Goal: Task Accomplishment & Management: Manage account settings

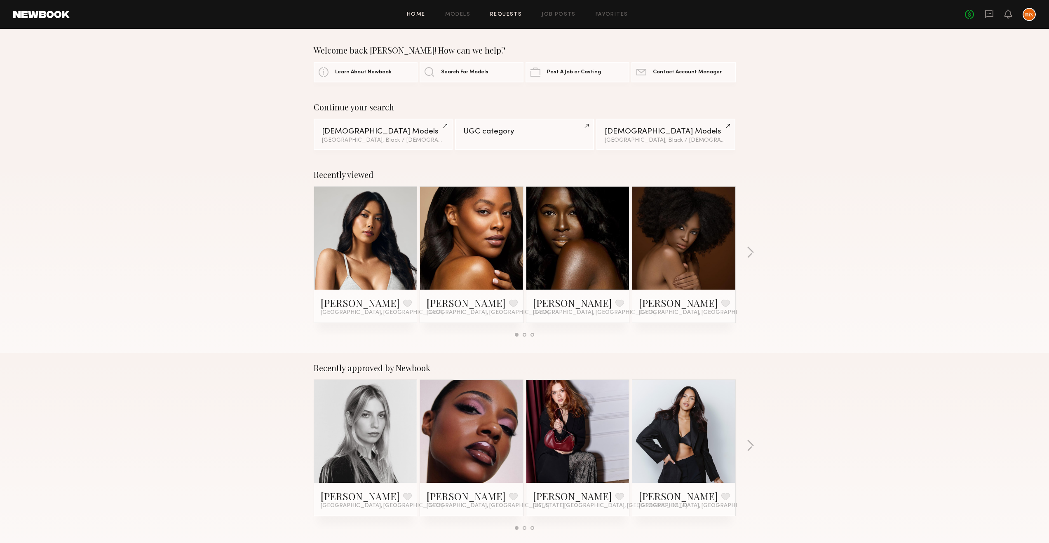
click at [507, 15] on link "Requests" at bounding box center [506, 14] width 32 height 5
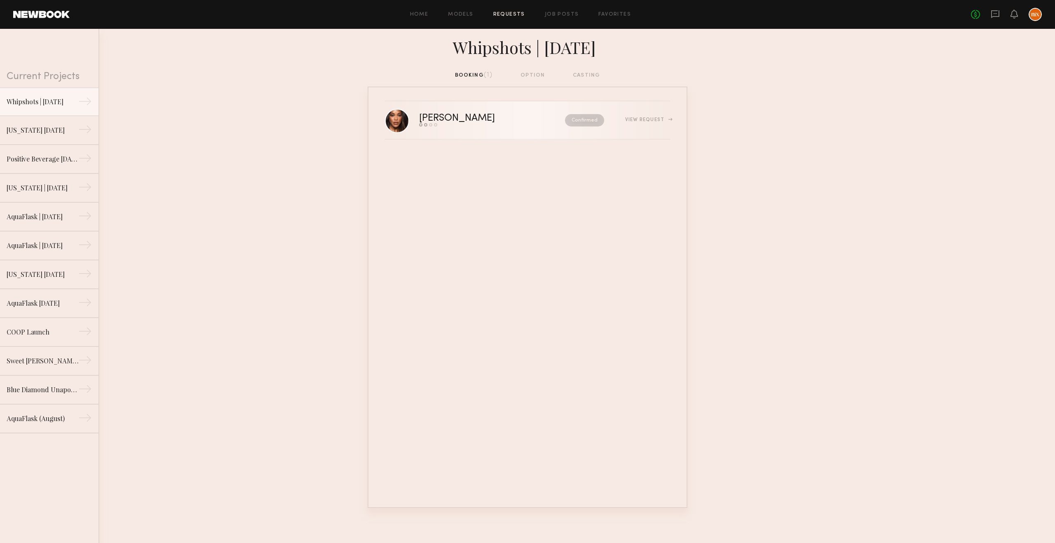
click at [495, 122] on div "[PERSON_NAME]" at bounding box center [474, 118] width 111 height 9
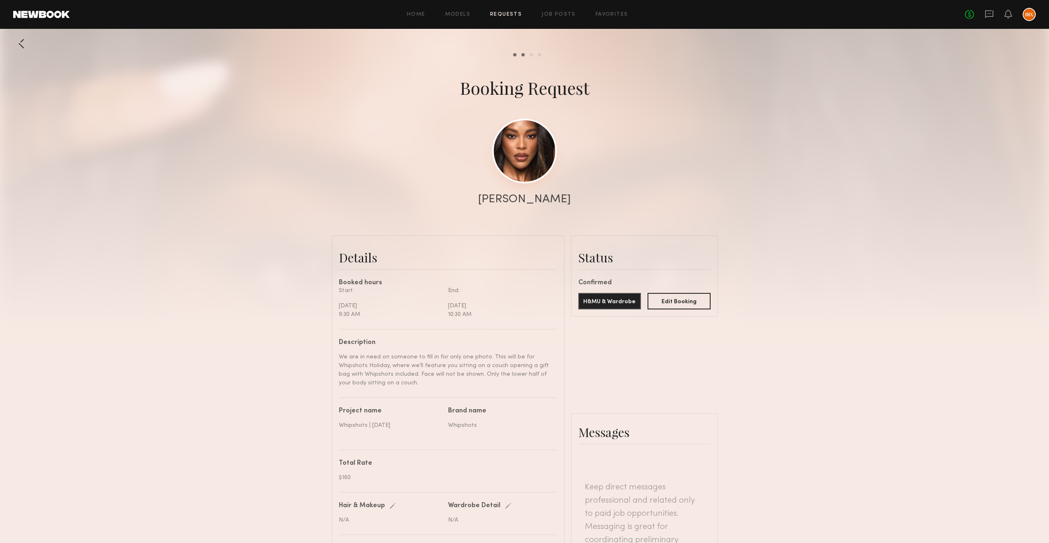
click at [514, 142] on link at bounding box center [524, 151] width 65 height 65
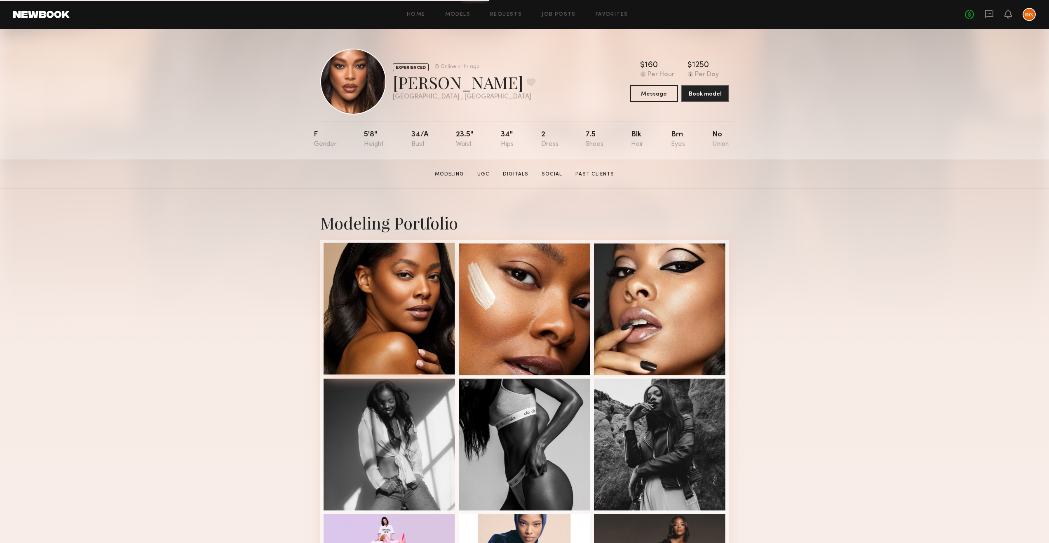
click at [402, 270] on div at bounding box center [390, 309] width 132 height 132
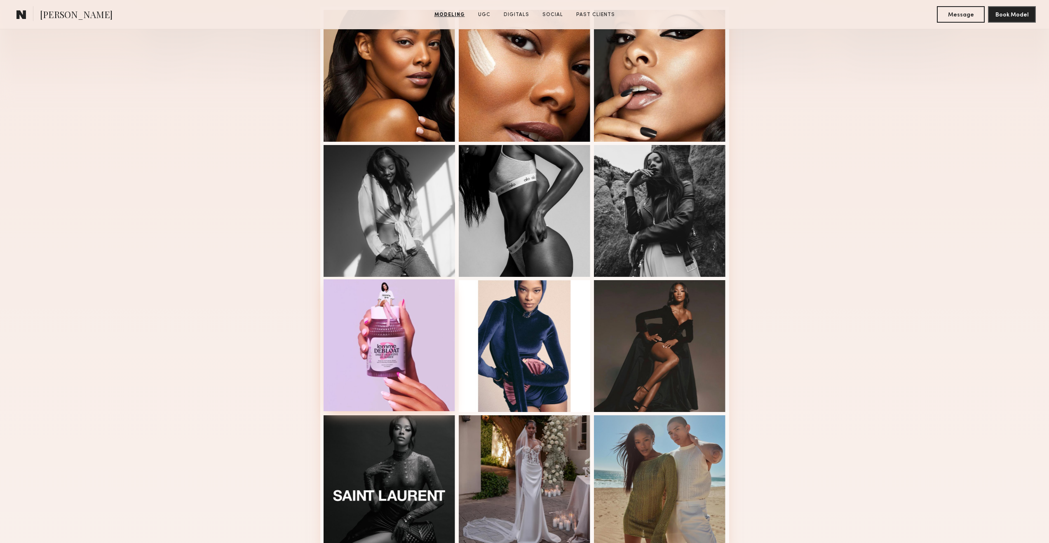
scroll to position [453, 0]
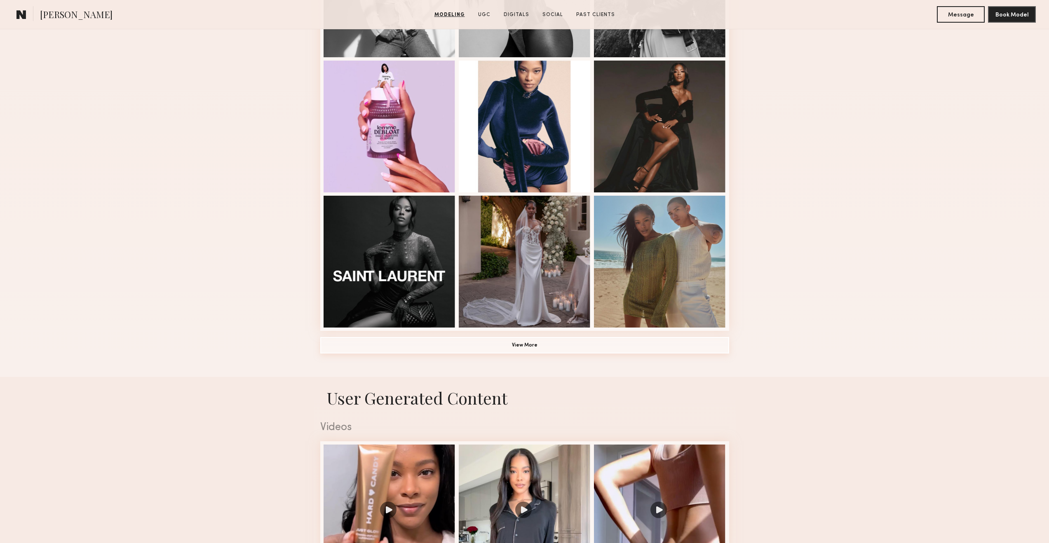
click at [523, 351] on button "View More" at bounding box center [524, 345] width 409 height 16
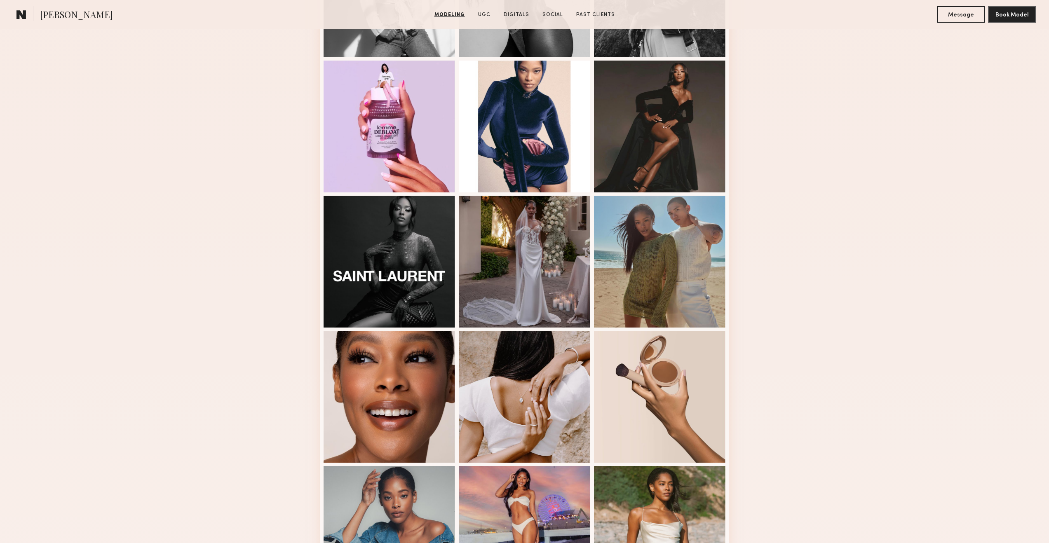
click at [814, 344] on div "Modeling Portfolio" at bounding box center [524, 315] width 1049 height 1160
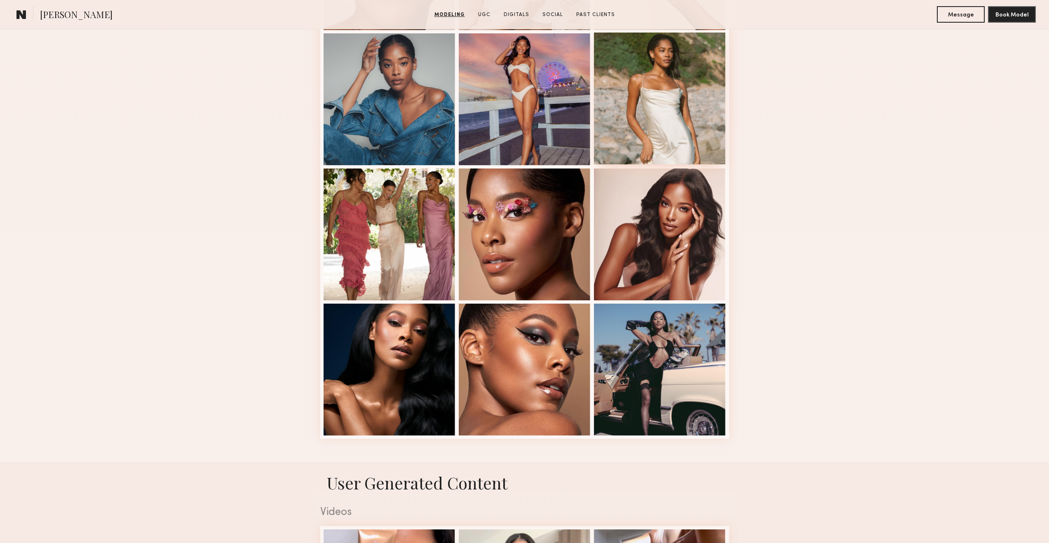
scroll to position [932, 0]
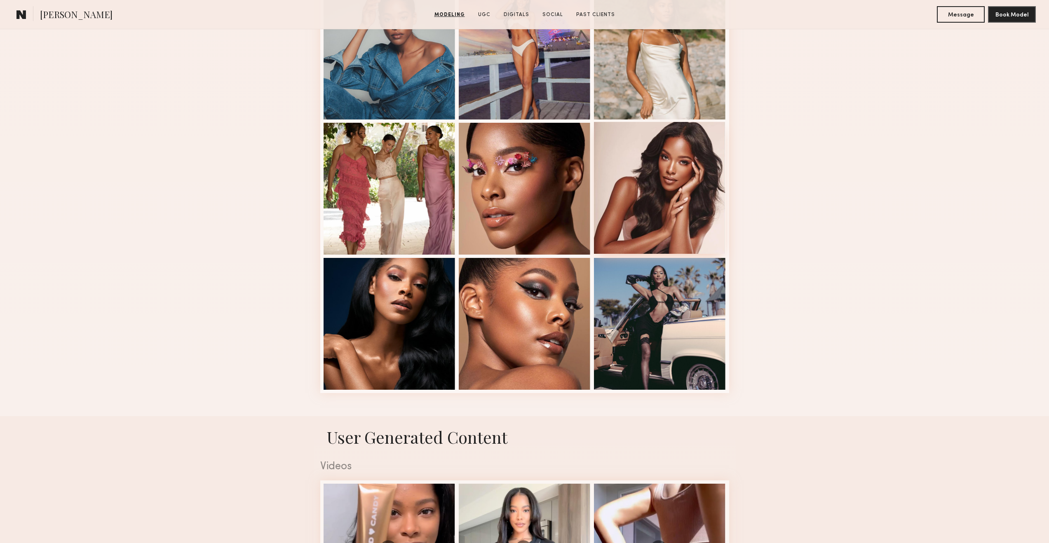
click at [672, 222] on div at bounding box center [660, 188] width 132 height 132
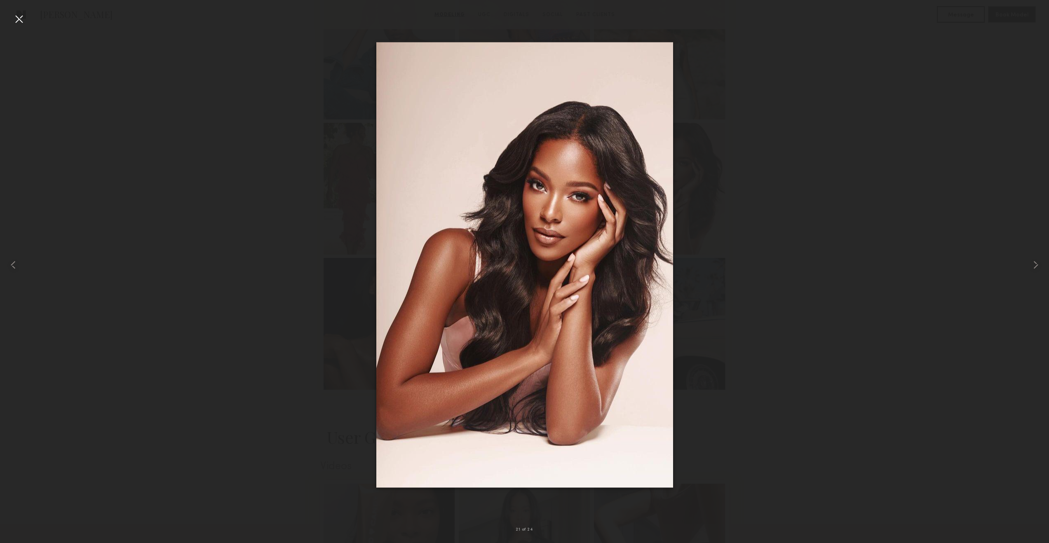
click at [100, 105] on div at bounding box center [524, 265] width 1049 height 504
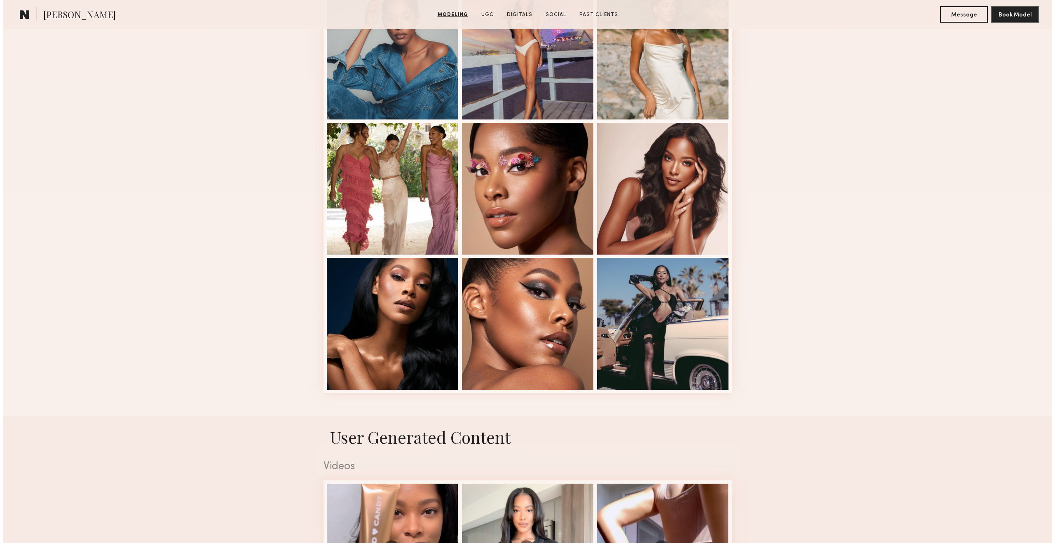
scroll to position [0, 0]
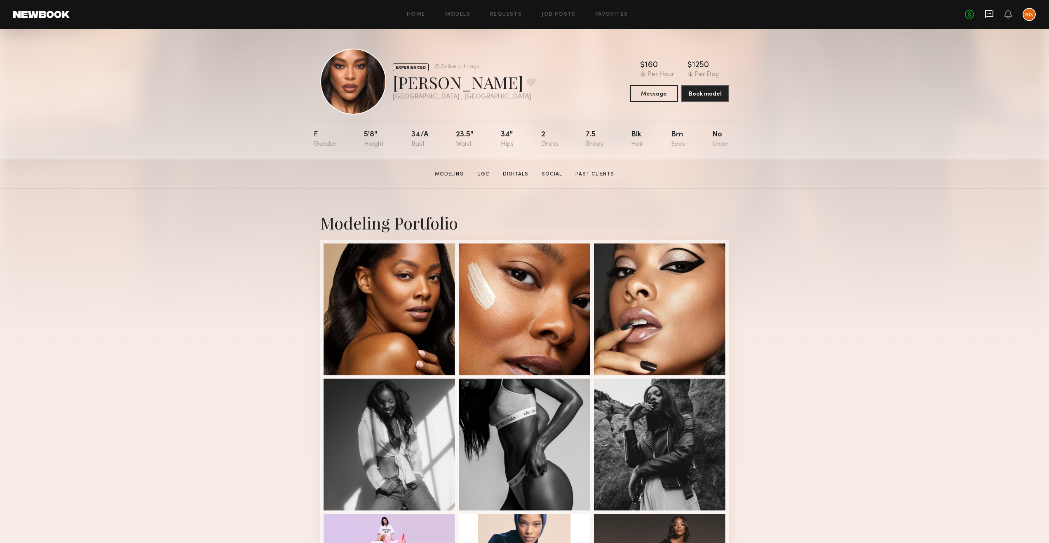
click at [991, 13] on icon at bounding box center [989, 13] width 9 height 9
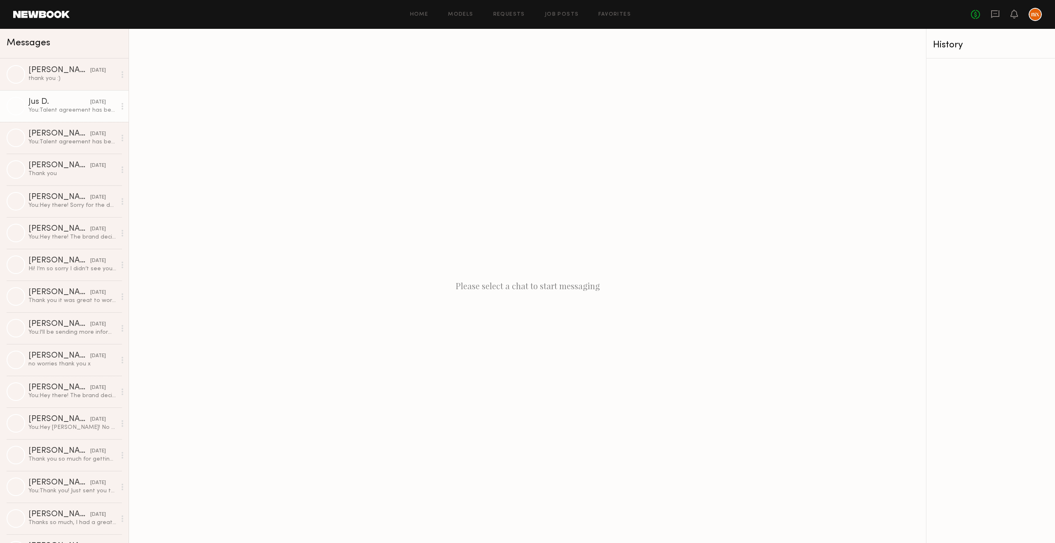
click at [56, 100] on div "Jus D." at bounding box center [59, 102] width 62 height 8
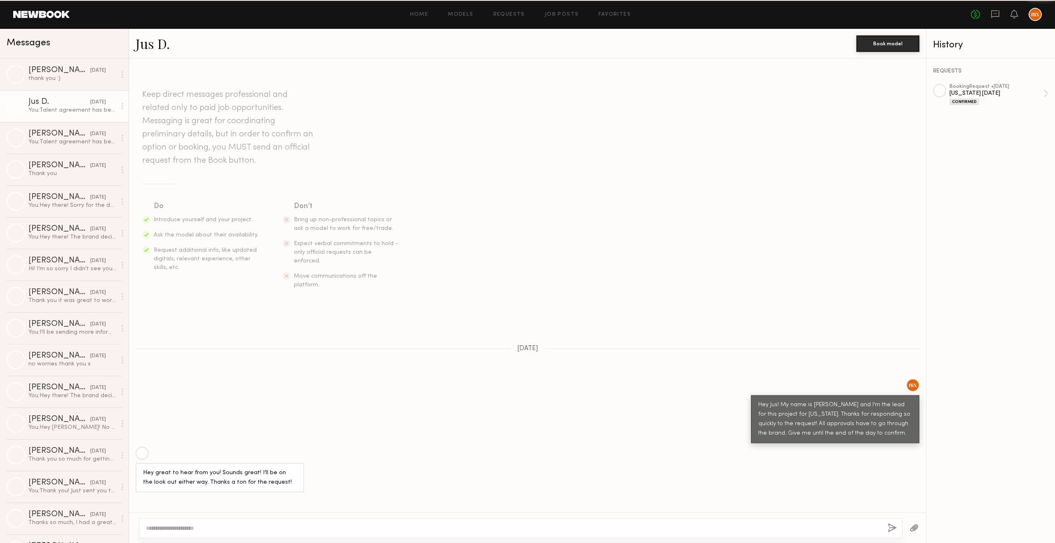
scroll to position [419, 0]
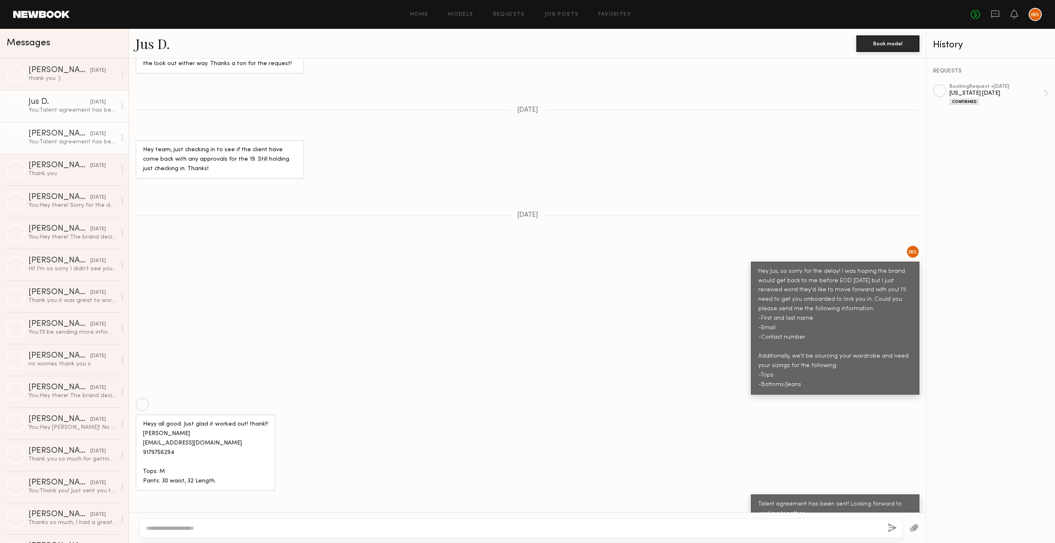
click at [61, 128] on link "Hailey M. 08/11/2025 You: Talent agreement has been sent! Looking forward to wo…" at bounding box center [64, 138] width 129 height 32
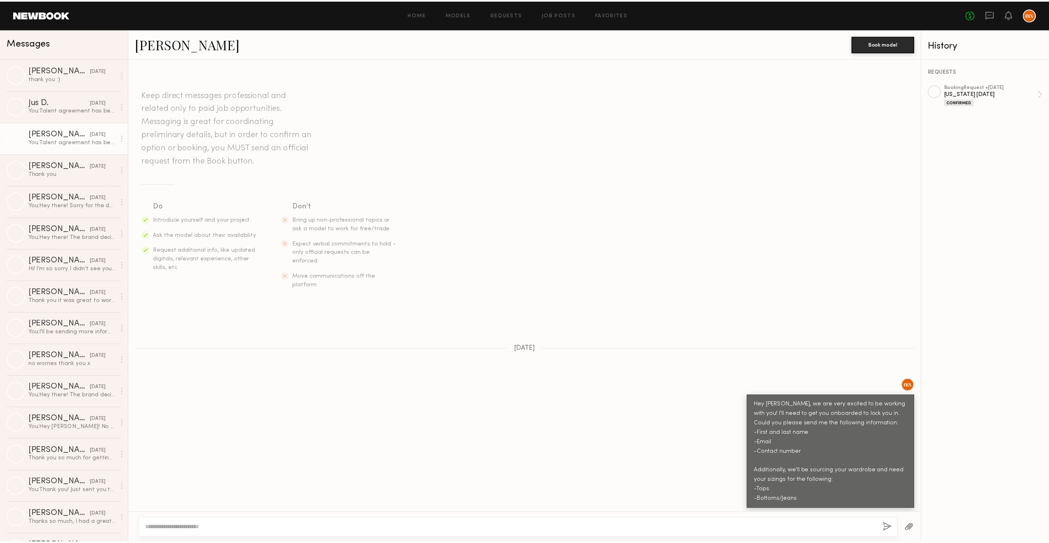
scroll to position [201, 0]
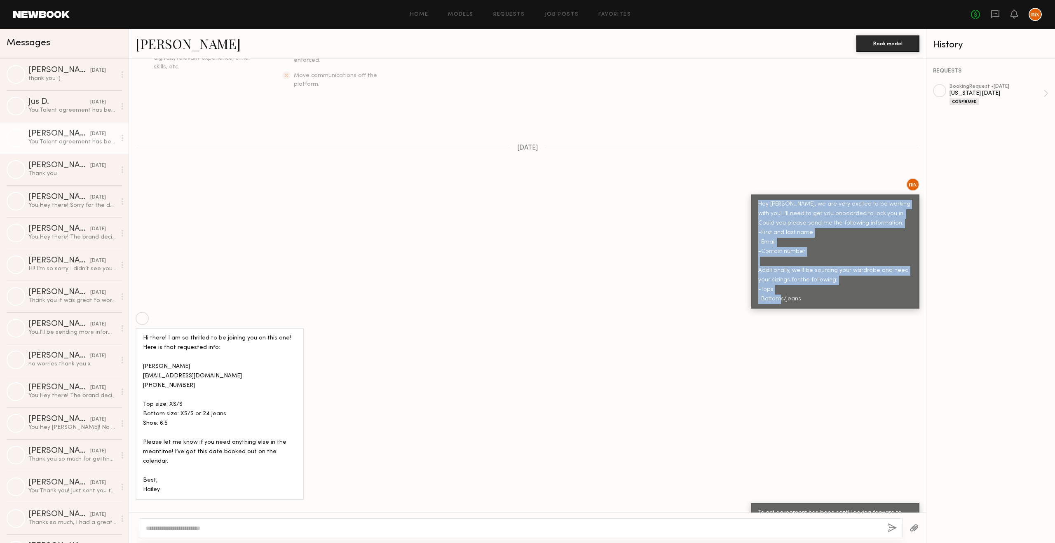
drag, startPoint x: 808, startPoint y: 282, endPoint x: 653, endPoint y: 179, distance: 185.8
click at [652, 180] on div "Hey Hailey, we are very excited to be working with you! I'll need to get you on…" at bounding box center [527, 243] width 797 height 131
copy div "Hey Hailey, we are very excited to be working with you! I'll need to get you on…"
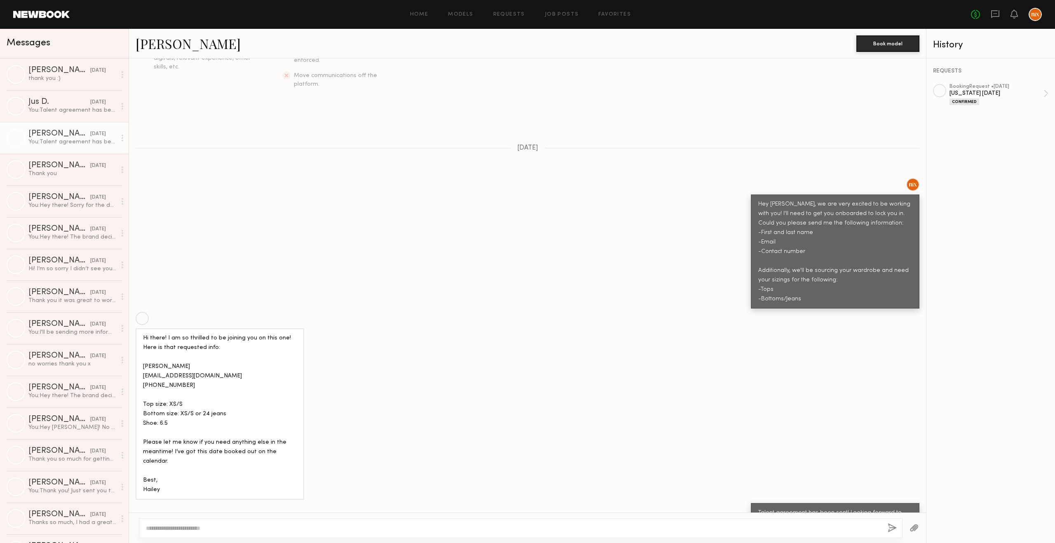
click at [629, 228] on div "Hey Hailey, we are very excited to be working with you! I'll need to get you on…" at bounding box center [527, 243] width 797 height 131
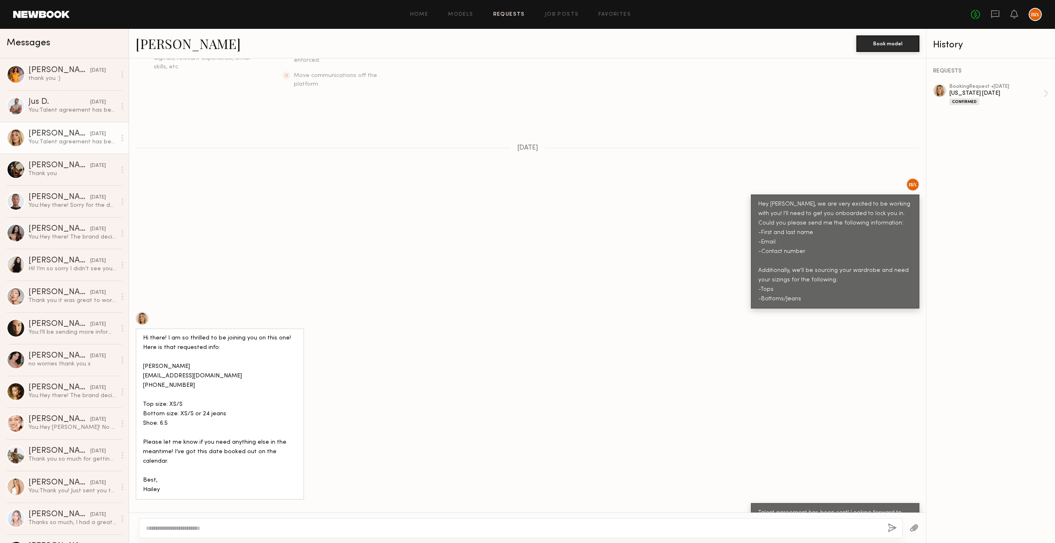
click at [513, 15] on link "Requests" at bounding box center [509, 14] width 32 height 5
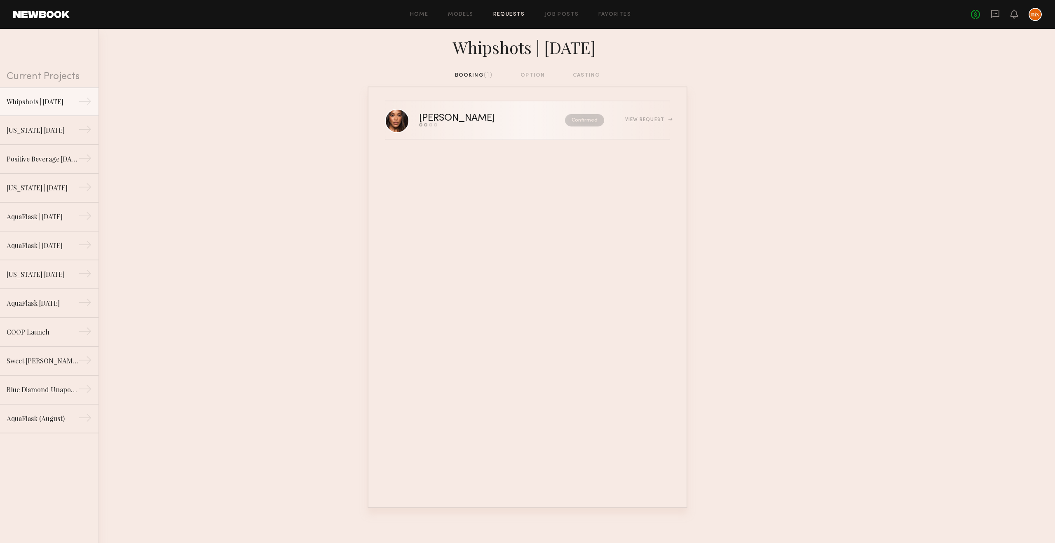
click at [458, 126] on div "Send request Model response Review hours worked Pay model" at bounding box center [474, 124] width 111 height 3
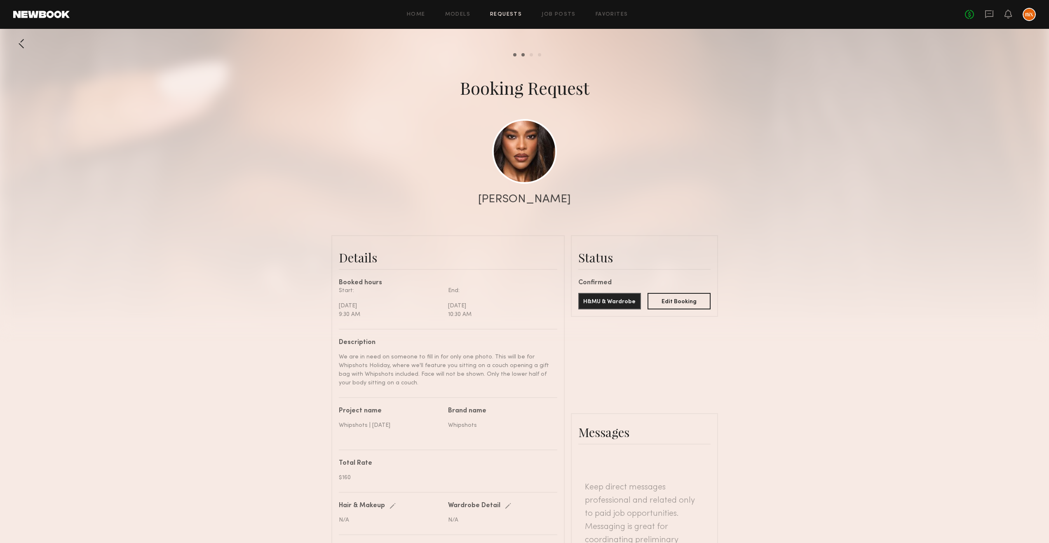
scroll to position [289, 0]
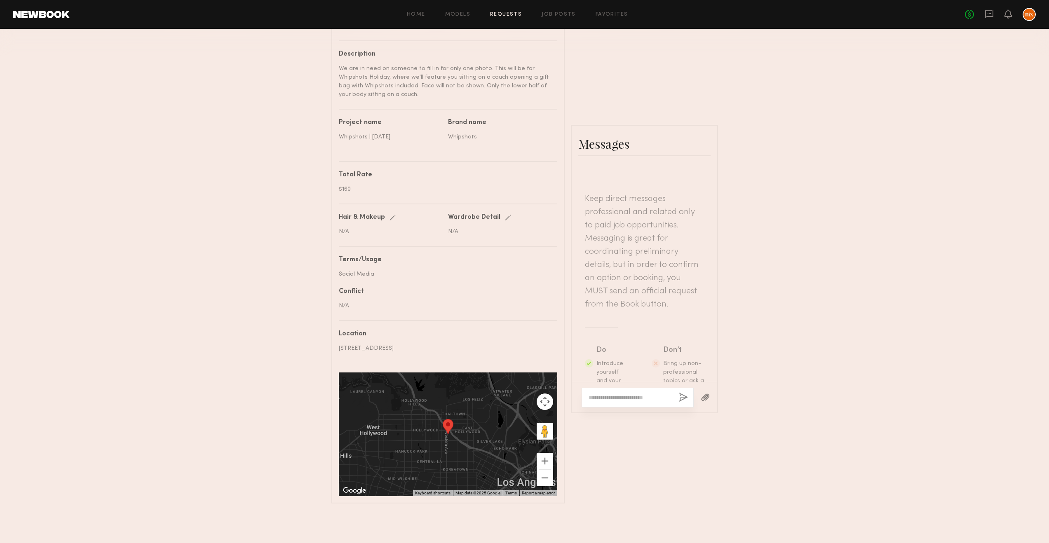
drag, startPoint x: 643, startPoint y: 399, endPoint x: 646, endPoint y: 403, distance: 5.0
click at [643, 399] on textarea at bounding box center [631, 398] width 84 height 8
paste textarea "**********"
click at [607, 342] on textarea "**********" at bounding box center [631, 369] width 84 height 66
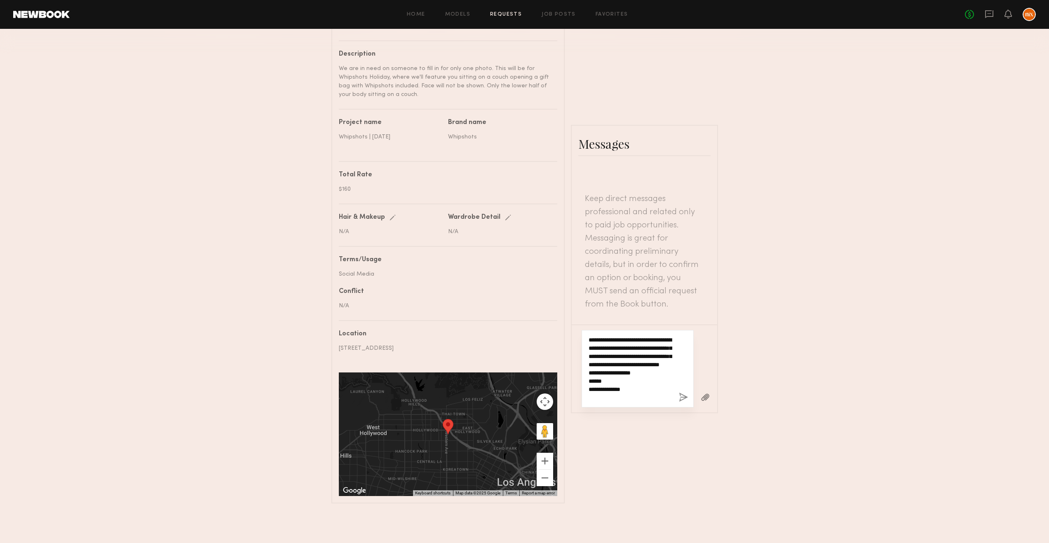
click at [607, 342] on textarea "**********" at bounding box center [631, 369] width 84 height 66
click at [621, 340] on textarea "**********" at bounding box center [631, 369] width 84 height 66
drag, startPoint x: 634, startPoint y: 398, endPoint x: 592, endPoint y: 391, distance: 43.4
click at [592, 391] on textarea "**********" at bounding box center [631, 369] width 84 height 66
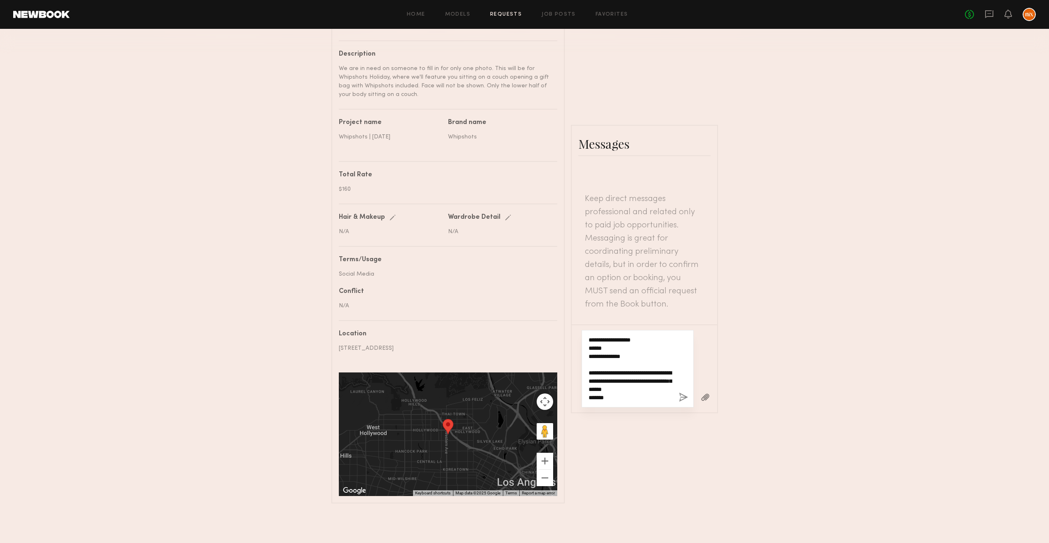
scroll to position [89, 0]
type textarea "**********"
click at [684, 395] on button "button" at bounding box center [683, 398] width 9 height 10
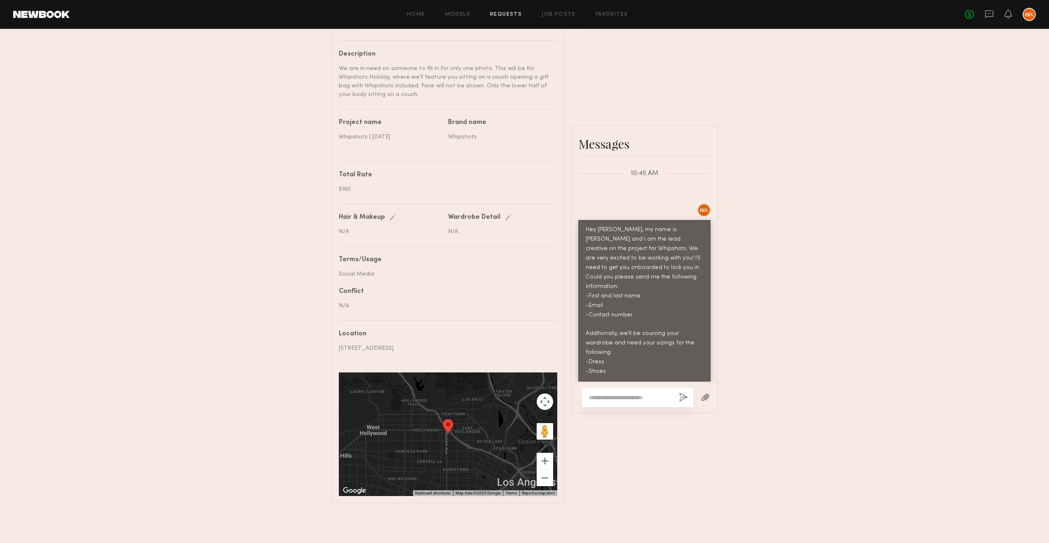
scroll to position [0, 0]
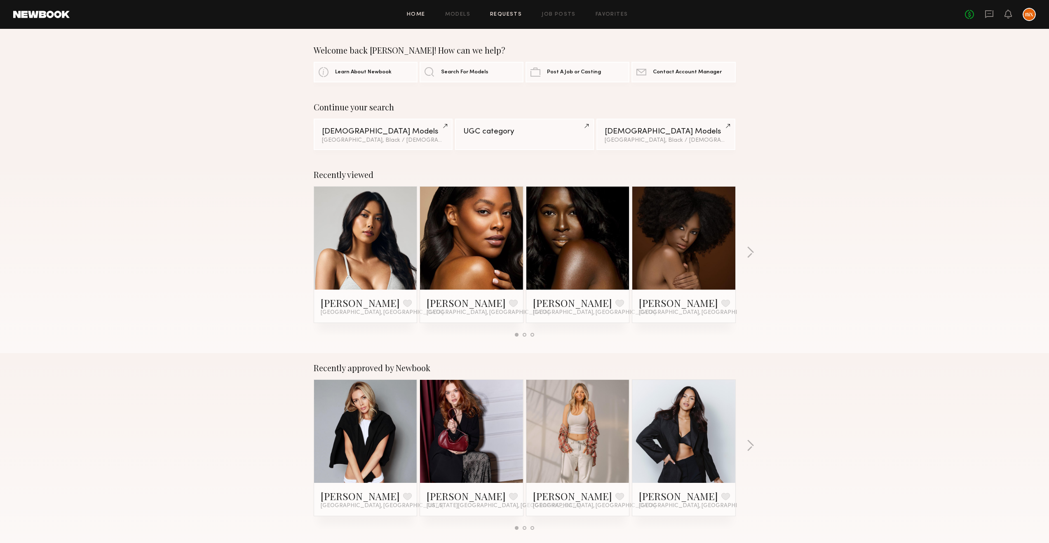
click at [516, 11] on div "Home Models Requests Job Posts Favorites Sign Out No fees up to $5,000" at bounding box center [553, 14] width 966 height 13
click at [516, 14] on link "Requests" at bounding box center [506, 14] width 32 height 5
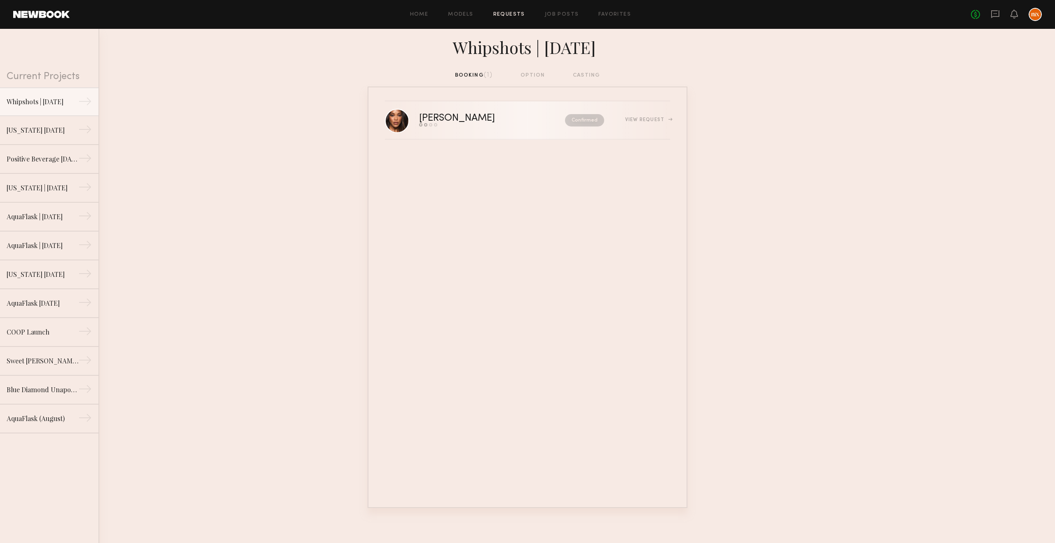
click at [470, 131] on link "Brandi N. Send request Model response Review hours worked Pay model Confirmed V…" at bounding box center [527, 120] width 285 height 38
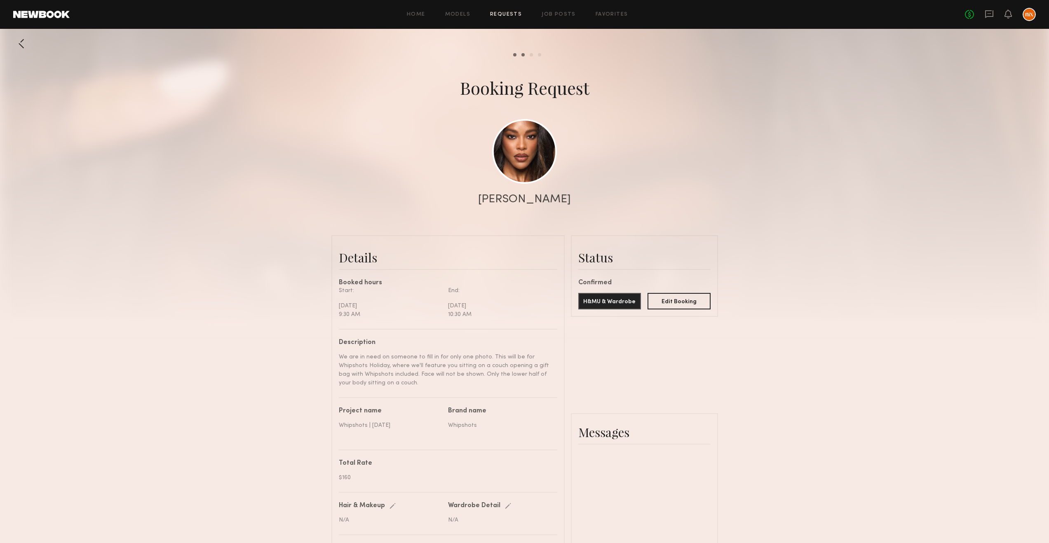
scroll to position [406, 0]
click at [327, 473] on div "Send request Model response Review hours worked Pay model Booking Request [PERS…" at bounding box center [524, 413] width 1049 height 757
click at [347, 475] on div "$160" at bounding box center [445, 478] width 212 height 9
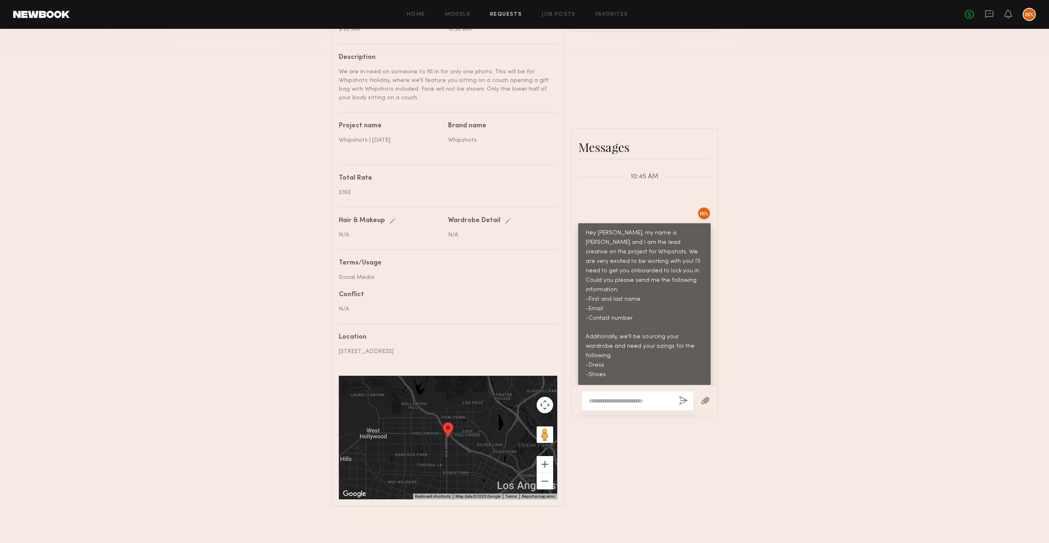
scroll to position [289, 0]
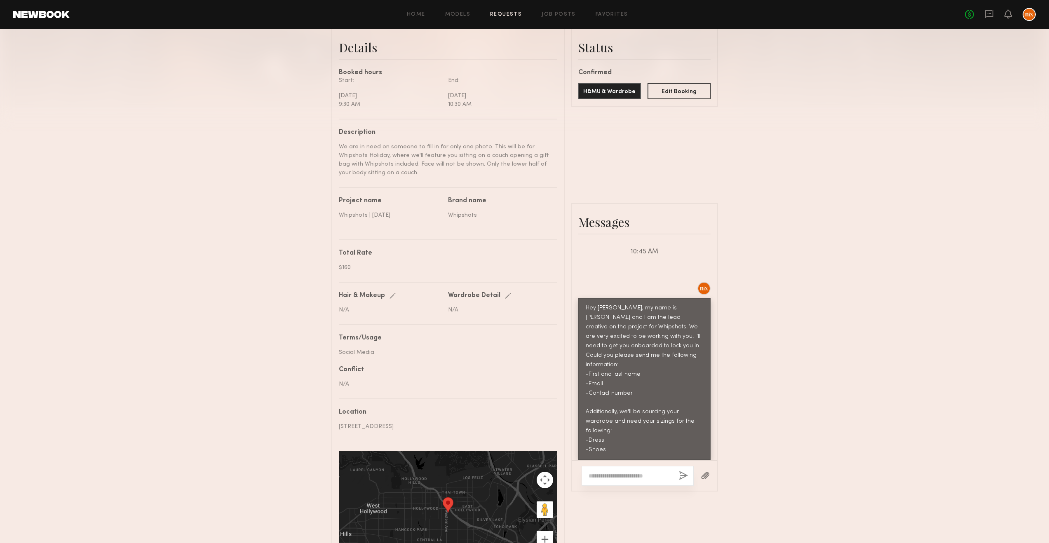
scroll to position [289, 0]
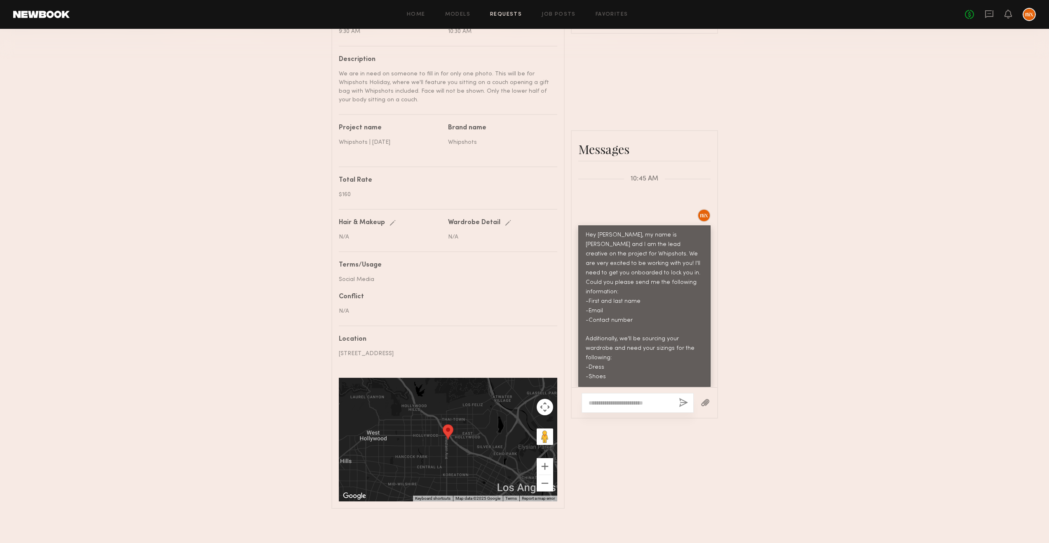
scroll to position [289, 0]
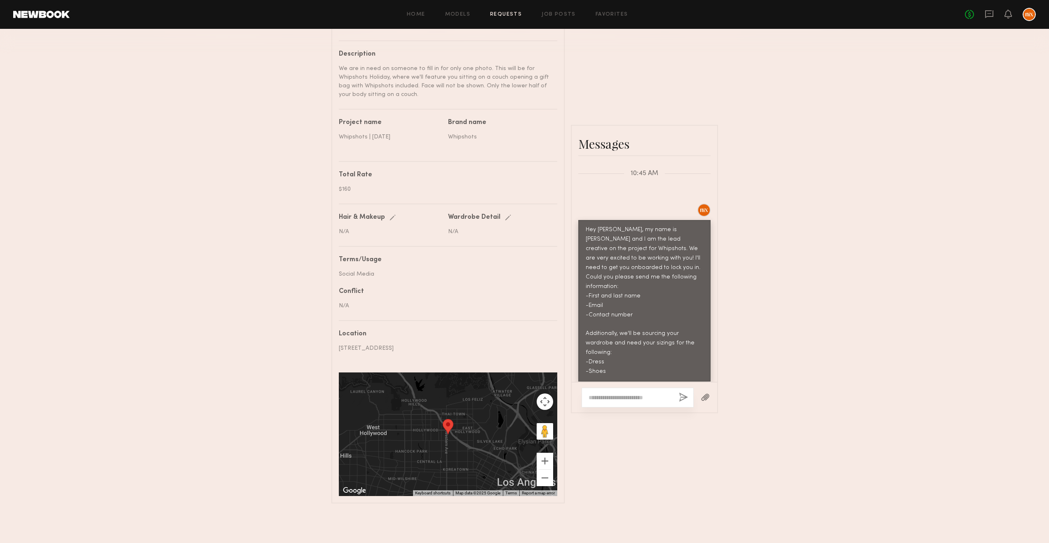
click at [766, 338] on div "Send request Model response Review hours worked Pay model Booking Request [PERS…" at bounding box center [524, 125] width 1049 height 757
click at [0, 159] on html "Home Models Requests Job Posts Favorites Sign Out No fees up to $5,000 Send req…" at bounding box center [524, 127] width 1049 height 832
